Goal: Task Accomplishment & Management: Manage account settings

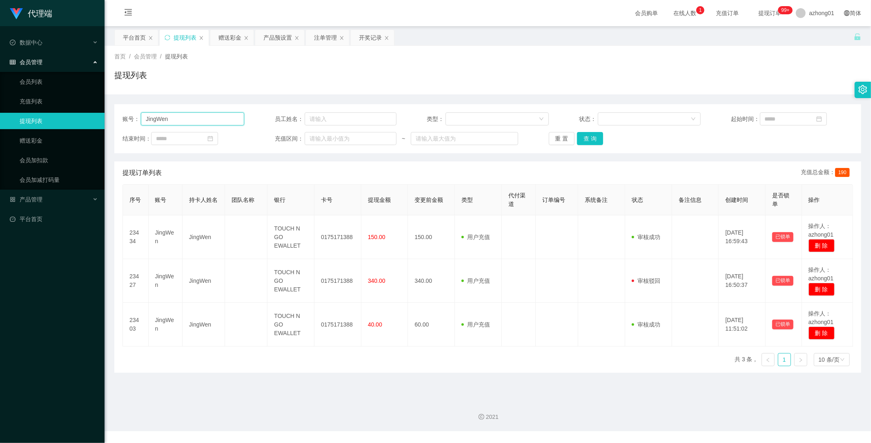
drag, startPoint x: 197, startPoint y: 124, endPoint x: 79, endPoint y: 111, distance: 118.3
click at [79, 111] on section "代理端 数据中心 会员管理 会员列表 充值列表 提现列表 赠送彩金 会员加扣款 会员加减打码量 产品管理 平台首页 保存配置 重置配置 整体风格设置 主题色 …" at bounding box center [435, 215] width 871 height 431
click at [587, 143] on button "查 询" at bounding box center [590, 138] width 26 height 13
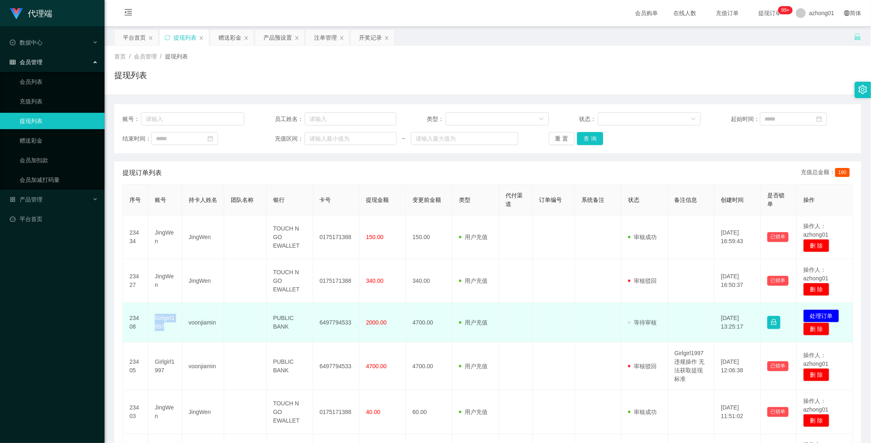
drag, startPoint x: 156, startPoint y: 316, endPoint x: 169, endPoint y: 325, distance: 16.2
click at [169, 325] on td "Girlgirl1997" at bounding box center [165, 323] width 34 height 40
copy td "Girlgirl1997"
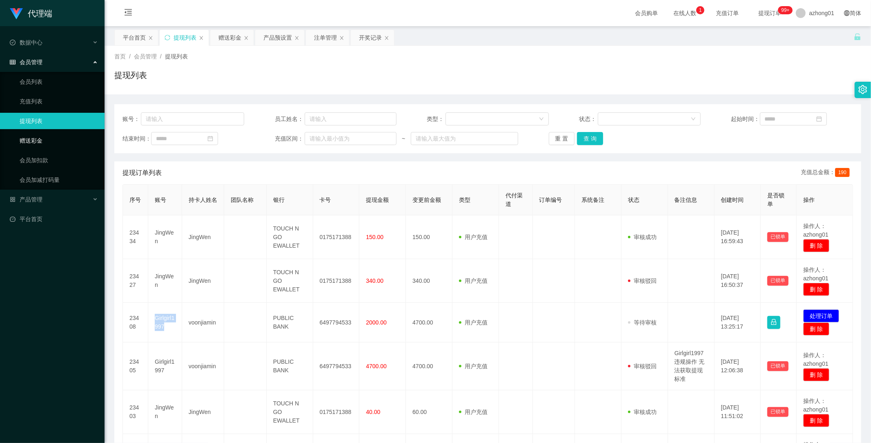
click at [35, 135] on link "赠送彩金" at bounding box center [59, 140] width 78 height 16
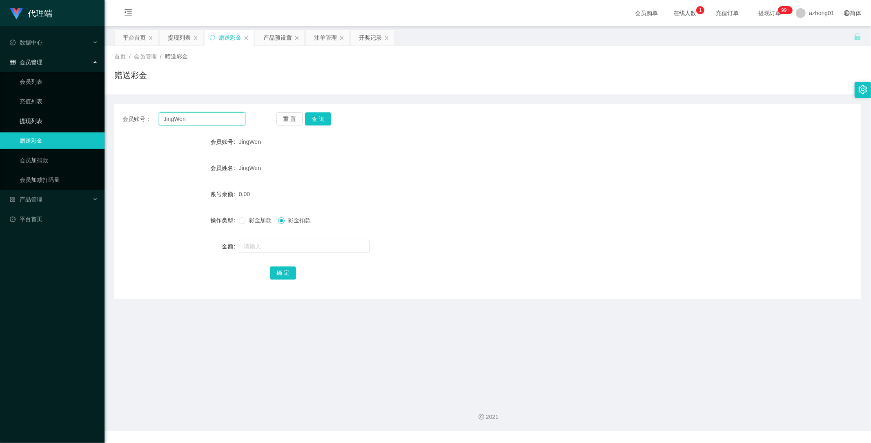
drag, startPoint x: 181, startPoint y: 114, endPoint x: 104, endPoint y: 117, distance: 77.6
click at [104, 117] on section "代理端 数据中心 会员管理 会员列表 充值列表 提现列表 赠送彩金 会员加扣款 会员加减打码量 产品管理 平台首页 保存配置 重置配置 整体风格设置 主题色 …" at bounding box center [435, 215] width 871 height 431
paste input "Girlgirl1997"
type input "Girlgirl1997"
click at [320, 115] on button "查 询" at bounding box center [318, 118] width 26 height 13
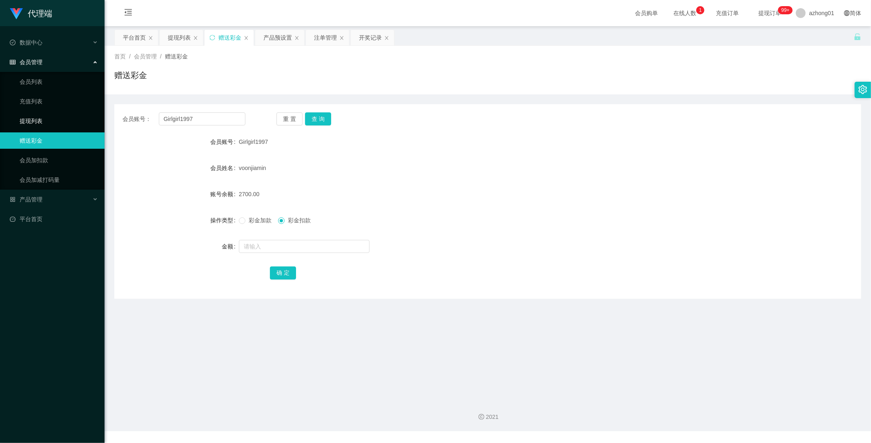
click at [40, 119] on link "提现列表" at bounding box center [59, 121] width 78 height 16
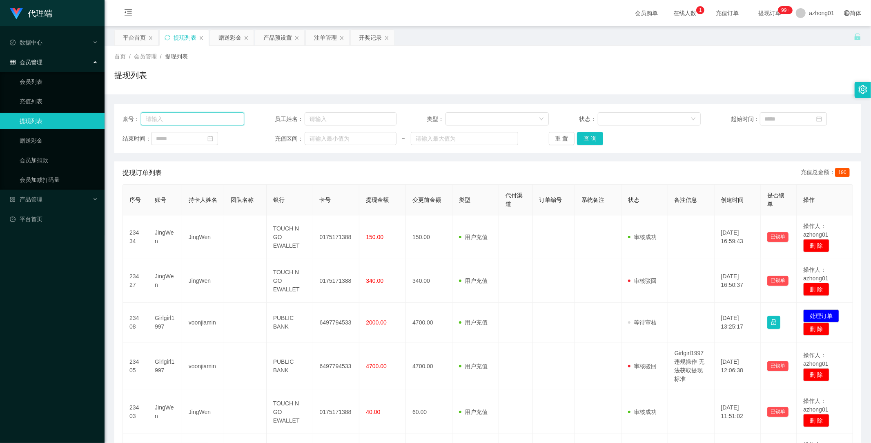
click at [217, 120] on input "text" at bounding box center [192, 118] width 103 height 13
paste input "Girlgirl1997"
type input "Girlgirl1997"
click at [586, 135] on button "查 询" at bounding box center [590, 138] width 26 height 13
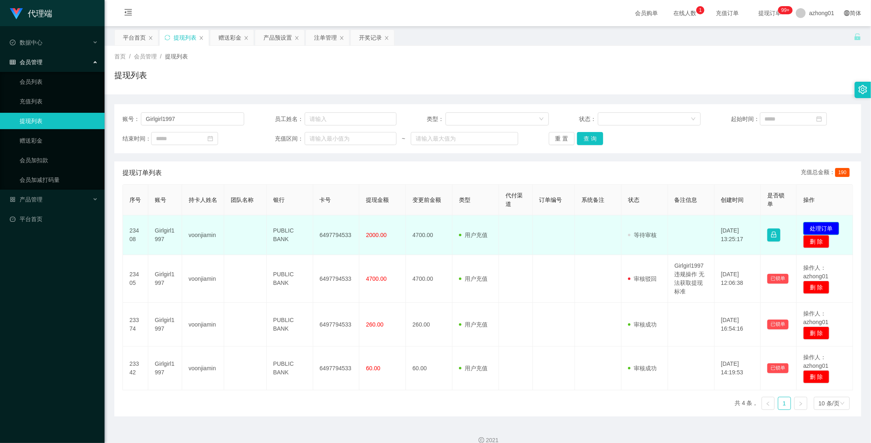
click at [816, 225] on button "处理订单" at bounding box center [821, 228] width 36 height 13
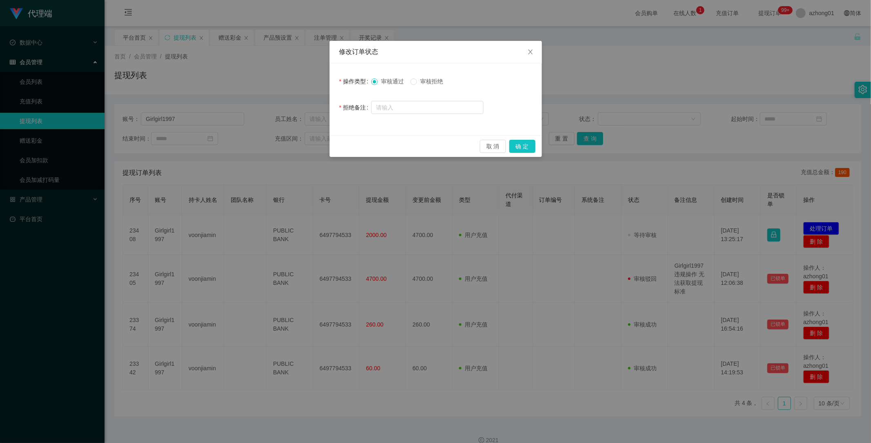
click at [438, 80] on span "审核拒绝" at bounding box center [431, 81] width 29 height 7
click at [520, 143] on button "确 定" at bounding box center [522, 146] width 26 height 13
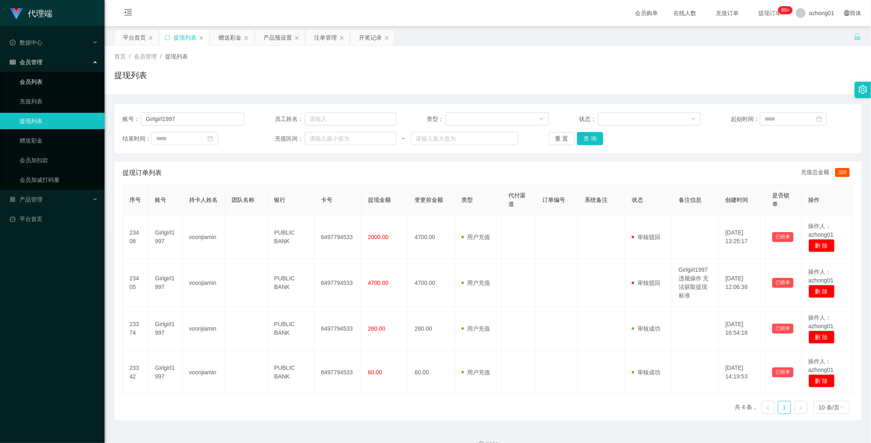
click at [37, 82] on link "会员列表" at bounding box center [59, 81] width 78 height 16
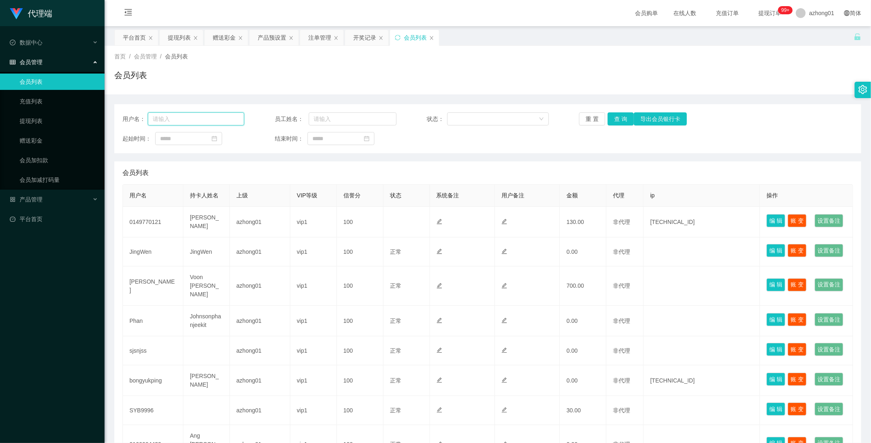
click at [190, 120] on input "text" at bounding box center [196, 118] width 96 height 13
paste input "Girlgirl1997"
type input "Girlgirl1997"
click at [621, 116] on button "查 询" at bounding box center [620, 118] width 26 height 13
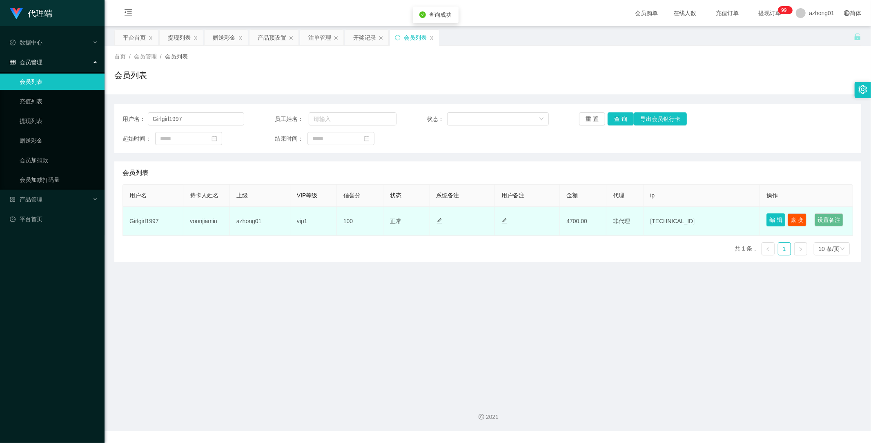
click at [775, 215] on button "编 辑" at bounding box center [775, 219] width 19 height 13
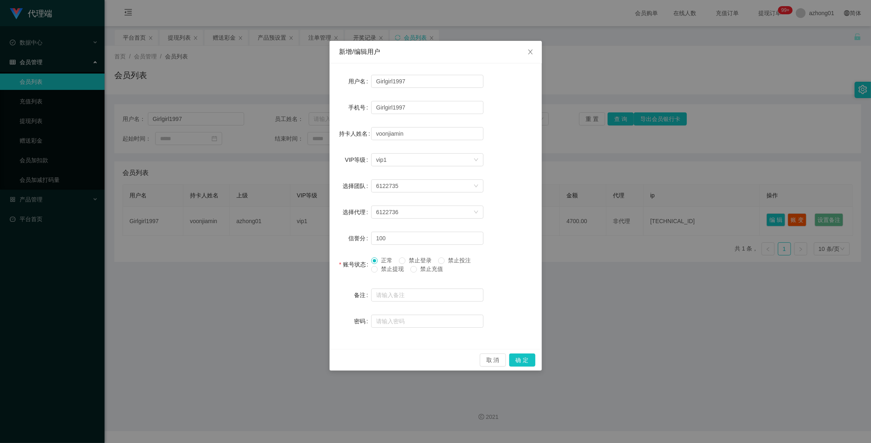
click at [381, 269] on span "禁止提现" at bounding box center [392, 268] width 29 height 7
click at [527, 356] on button "确 定" at bounding box center [522, 359] width 26 height 13
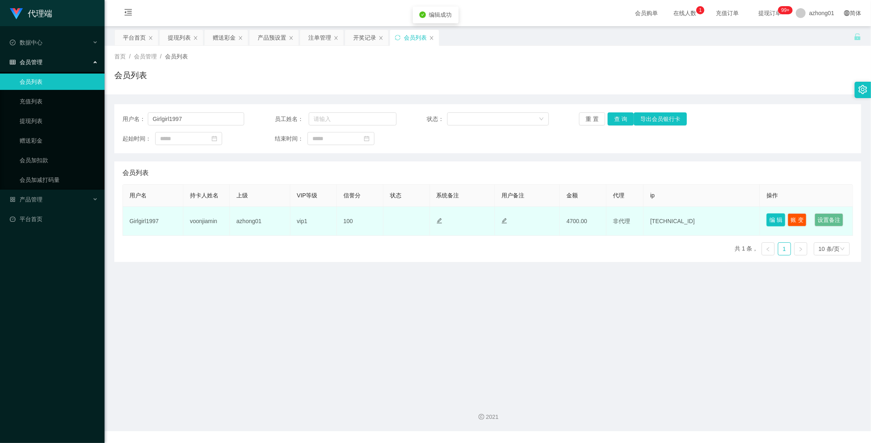
click at [770, 220] on button "编 辑" at bounding box center [775, 219] width 19 height 13
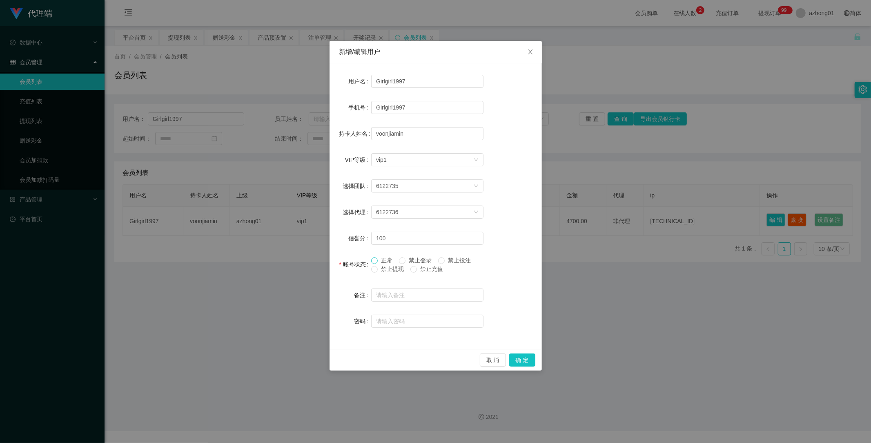
click at [377, 257] on span at bounding box center [374, 260] width 7 height 7
click at [390, 258] on span "正常" at bounding box center [387, 260] width 18 height 7
click at [417, 258] on span "禁止登录" at bounding box center [419, 260] width 29 height 7
click at [379, 258] on span "正常" at bounding box center [387, 260] width 18 height 7
click at [384, 269] on span "禁止提现" at bounding box center [392, 268] width 29 height 7
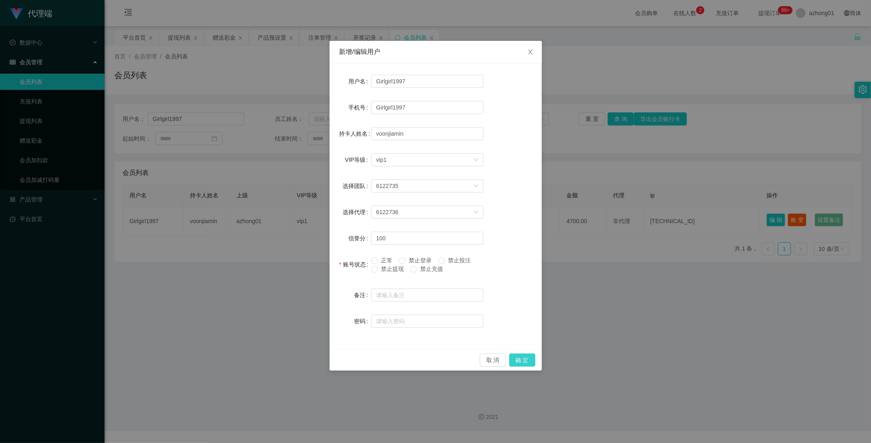
click at [523, 358] on button "确 定" at bounding box center [522, 359] width 26 height 13
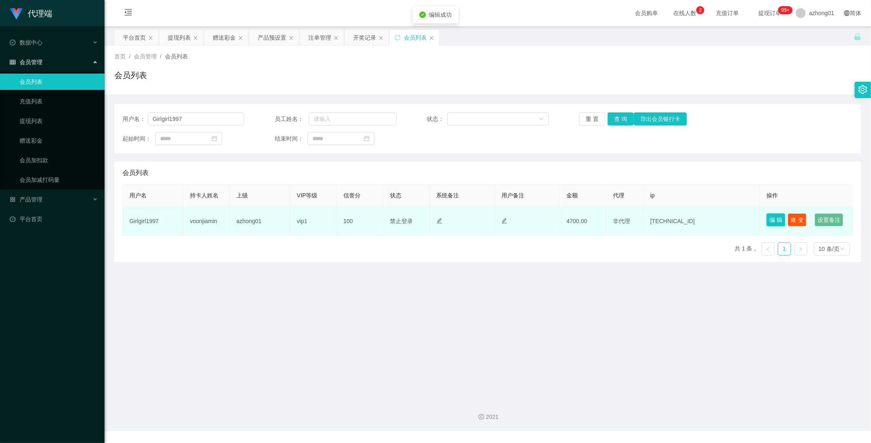
click at [771, 218] on button "编 辑" at bounding box center [775, 219] width 19 height 13
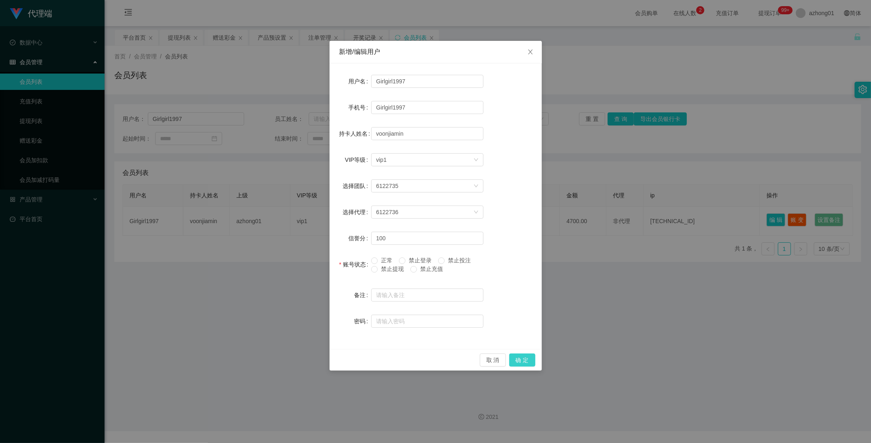
click at [520, 356] on button "确 定" at bounding box center [522, 359] width 26 height 13
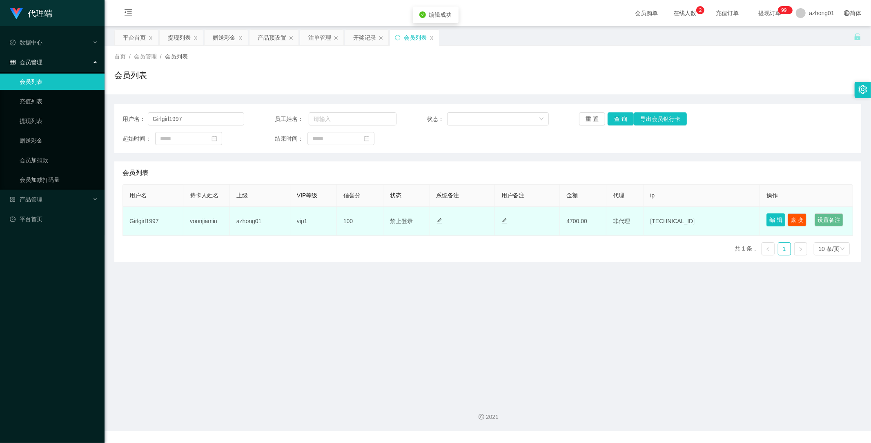
click at [773, 217] on button "编 辑" at bounding box center [775, 219] width 19 height 13
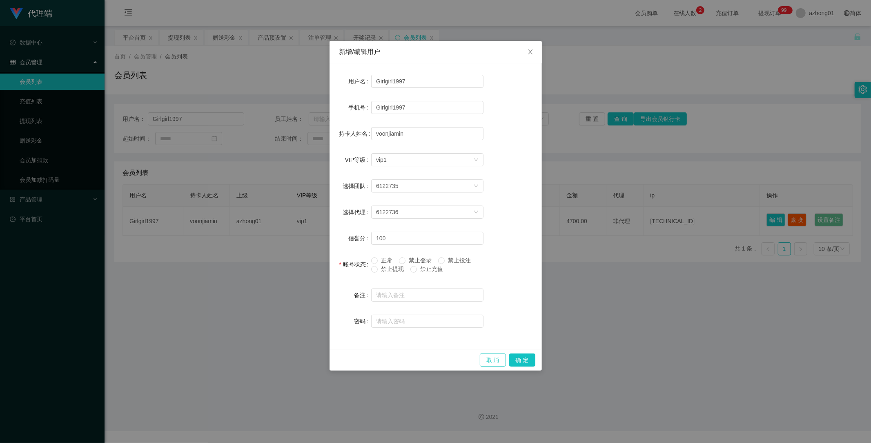
click at [496, 357] on button "取 消" at bounding box center [493, 359] width 26 height 13
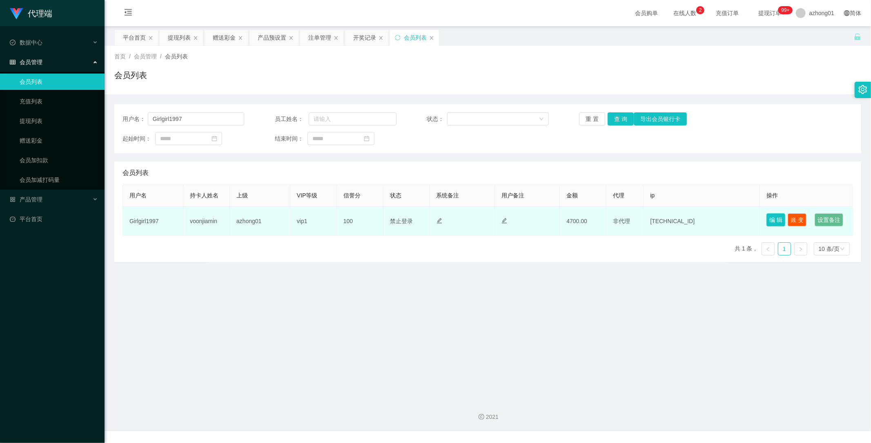
click at [774, 217] on button "编 辑" at bounding box center [775, 219] width 19 height 13
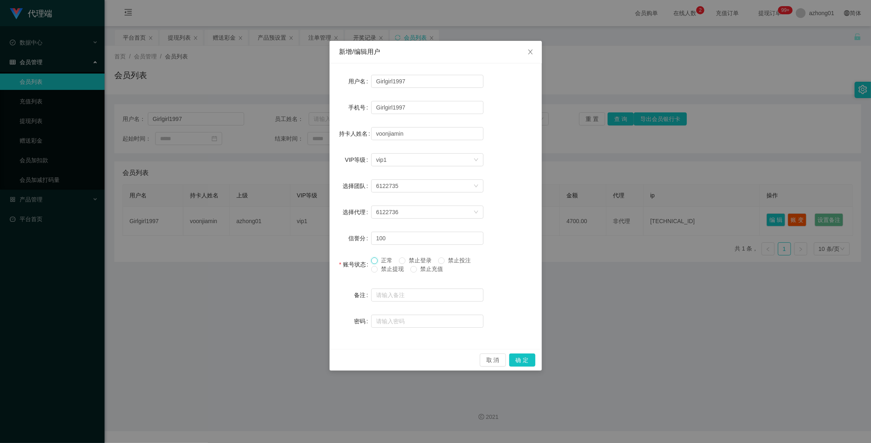
click at [377, 260] on span at bounding box center [374, 260] width 7 height 7
click at [517, 356] on button "确 定" at bounding box center [522, 359] width 26 height 13
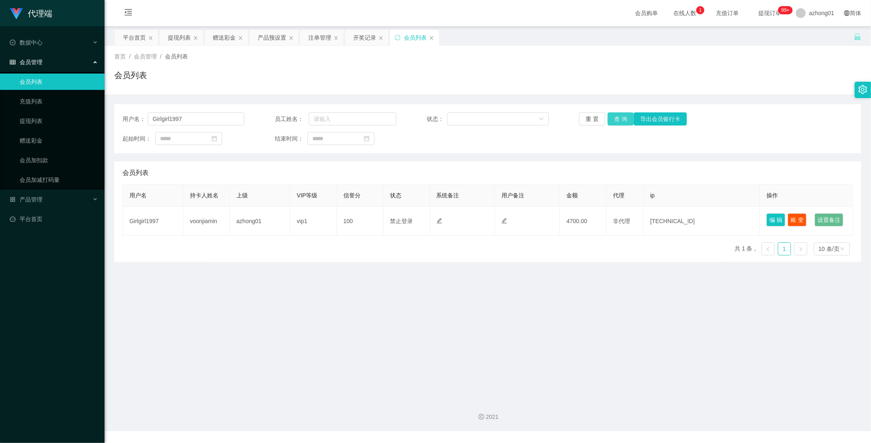
click at [621, 119] on button "查 询" at bounding box center [620, 118] width 26 height 13
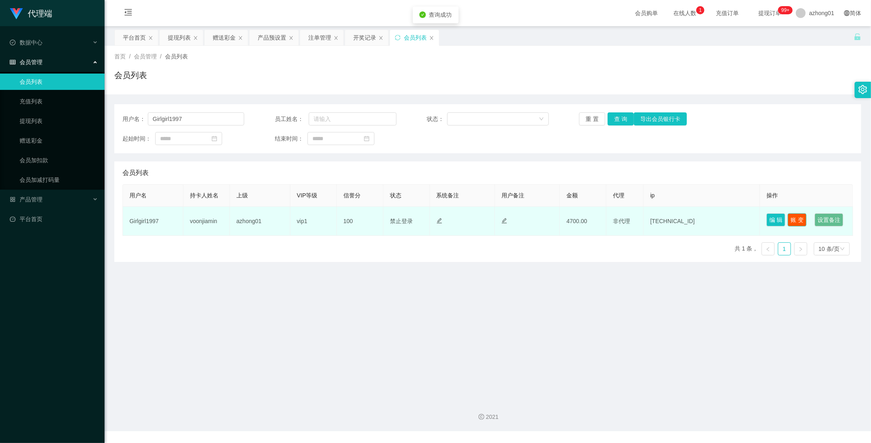
click at [797, 218] on button "账 变" at bounding box center [796, 219] width 19 height 13
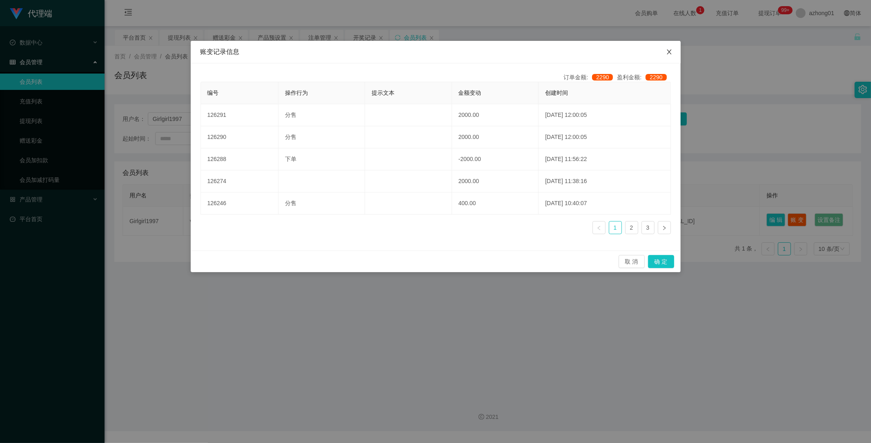
click at [673, 49] on span "Close" at bounding box center [669, 52] width 23 height 23
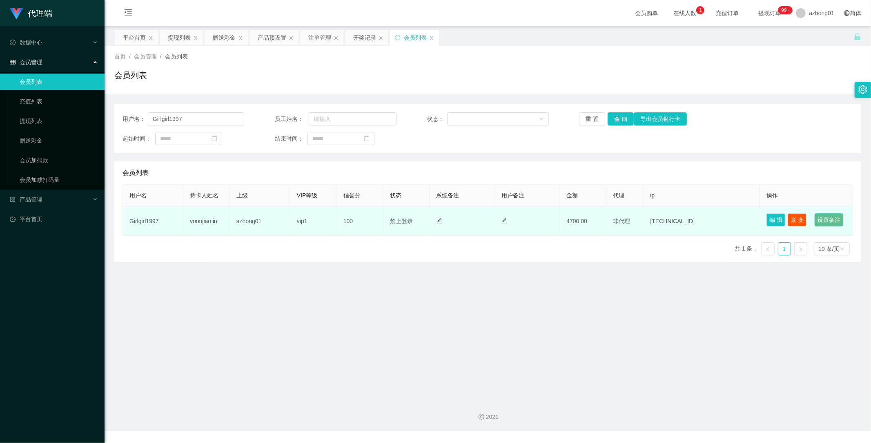
click at [814, 226] on button "设置备注" at bounding box center [828, 219] width 29 height 13
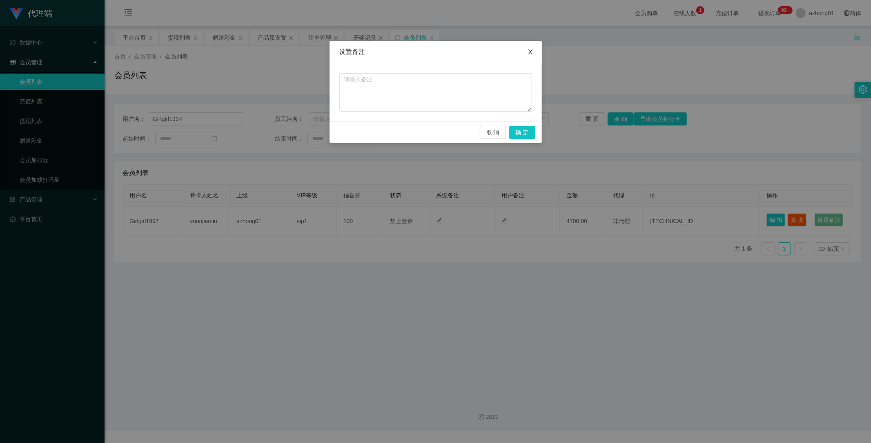
click at [533, 50] on icon "图标: close" at bounding box center [530, 52] width 7 height 7
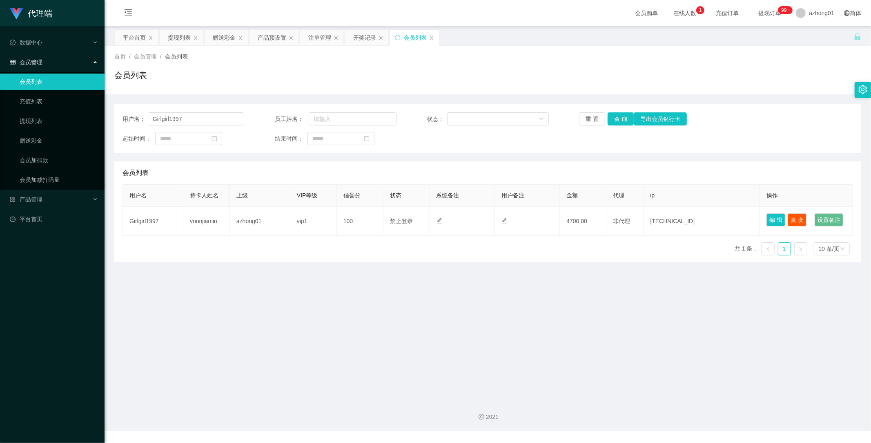
click at [34, 63] on span "会员管理" at bounding box center [26, 62] width 33 height 7
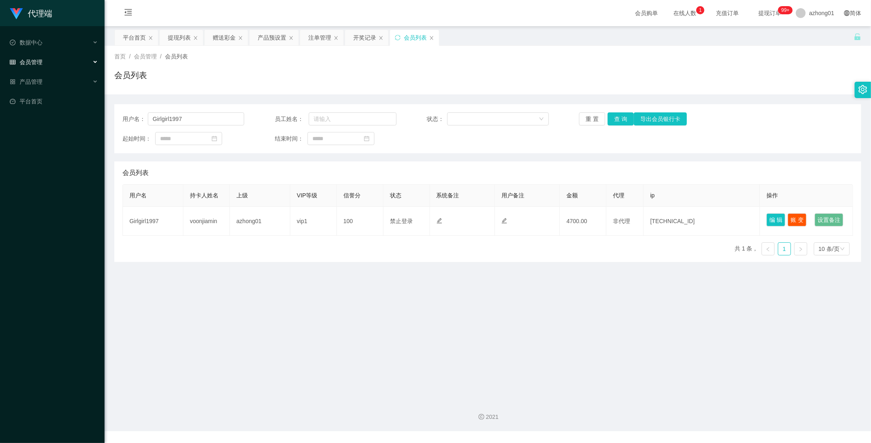
click at [44, 58] on div "会员管理" at bounding box center [52, 62] width 105 height 16
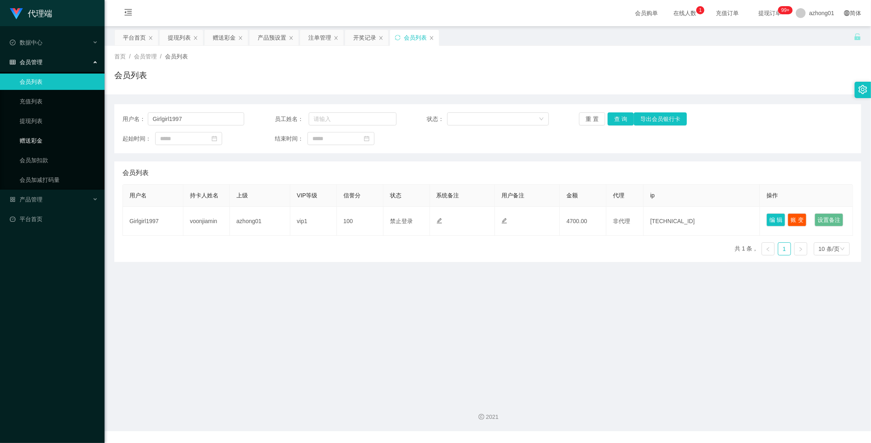
click at [28, 133] on link "赠送彩金" at bounding box center [59, 140] width 78 height 16
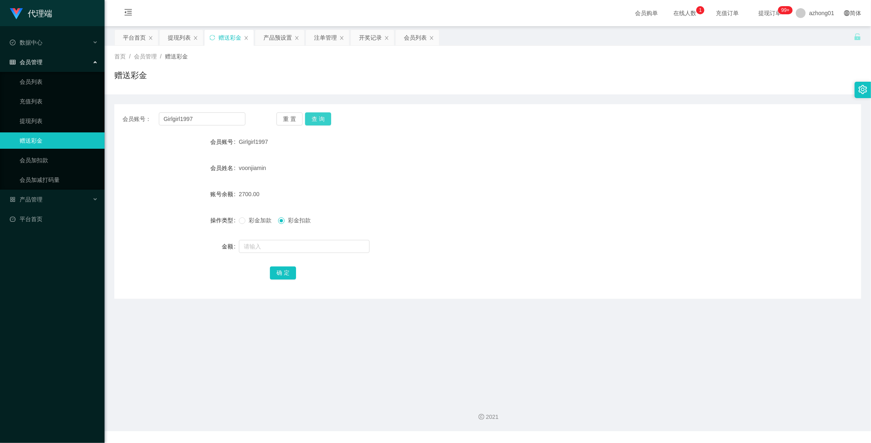
click at [323, 115] on button "查 询" at bounding box center [318, 118] width 26 height 13
